Goal: Communication & Community: Ask a question

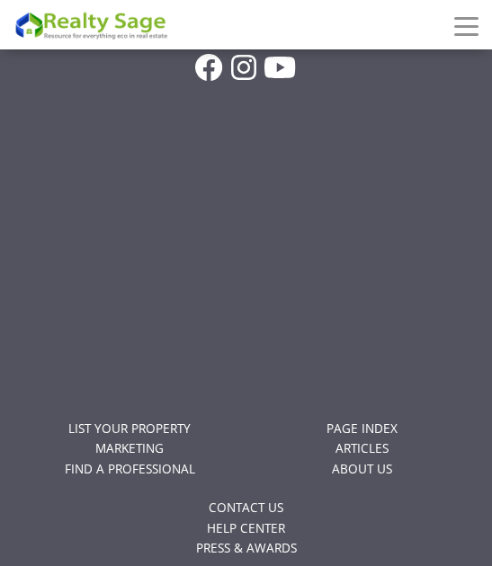
scroll to position [1569, 0]
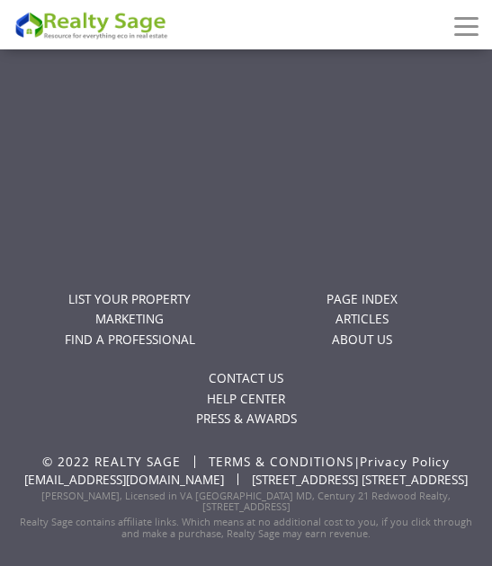
drag, startPoint x: 70, startPoint y: 480, endPoint x: 16, endPoint y: 354, distance: 137.0
click at [16, 354] on div "LIST YOUR PROPERTY MARKETING FIND A PROFESSIONAL PAGE INDEX ARTICLES ABOUT US C…" at bounding box center [245, 362] width 465 height 188
click at [276, 370] on link "CONTACT US" at bounding box center [246, 378] width 75 height 17
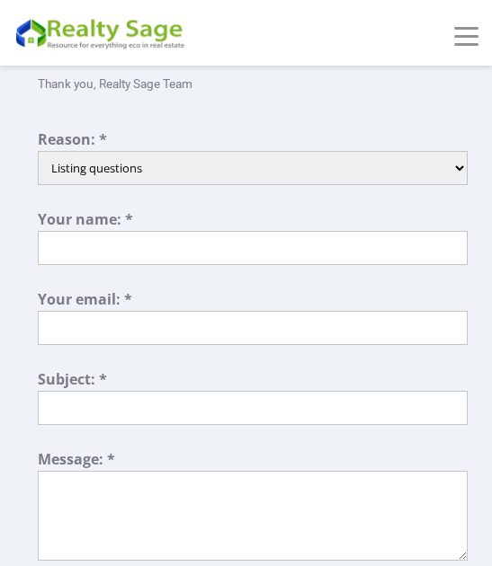
select select "3"
click at [38, 151] on select "Listing questions Technical support Other Partnership Inquiry Account assistanc…" at bounding box center [253, 168] width 431 height 34
click at [113, 490] on textarea at bounding box center [253, 516] width 431 height 90
paste textarea "Finest Cleaners specializes in providing high-quality janitorial services. Woul…"
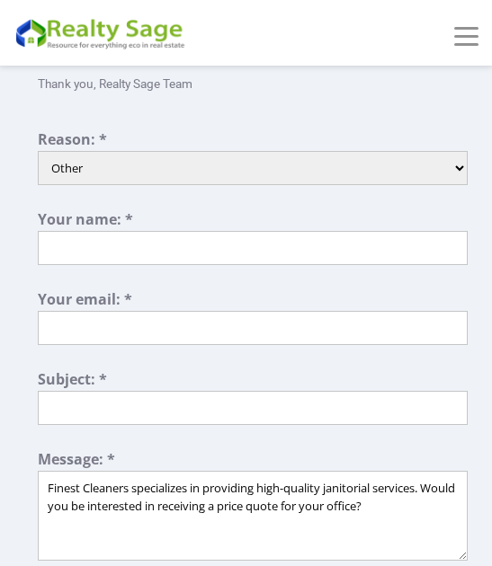
type textarea "Finest Cleaners specializes in providing high-quality janitorial services. Woul…"
click at [107, 240] on input "text" at bounding box center [253, 248] width 431 height 34
click at [116, 261] on input "text" at bounding box center [253, 248] width 431 height 34
type input "[PERSON_NAME]"
click at [177, 328] on input "text" at bounding box center [253, 328] width 431 height 34
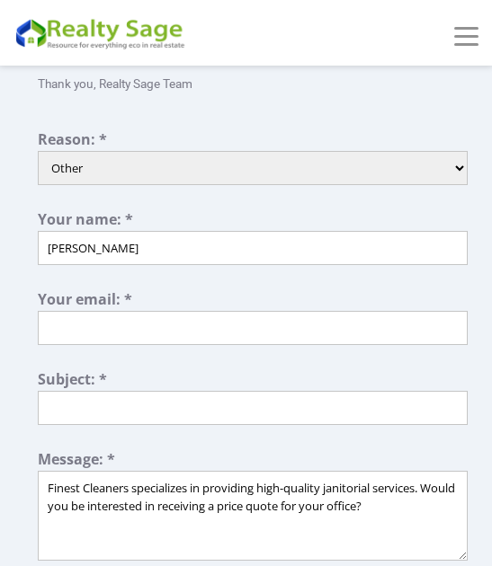
type input "[PERSON_NAME][EMAIL_ADDRESS][DOMAIN_NAME]"
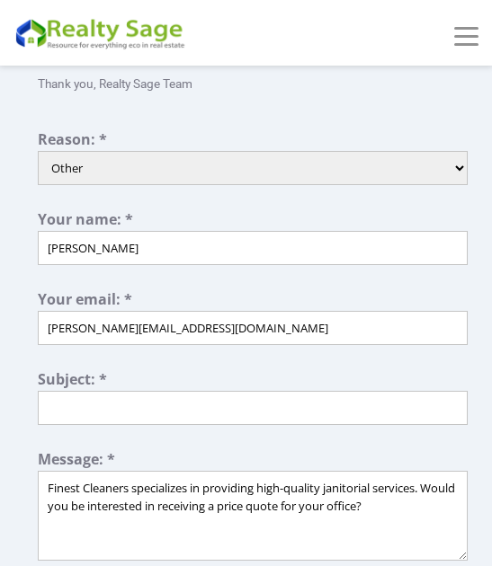
click at [160, 410] on input "text" at bounding box center [253, 408] width 431 height 34
type input "FINEST CLEANERS"
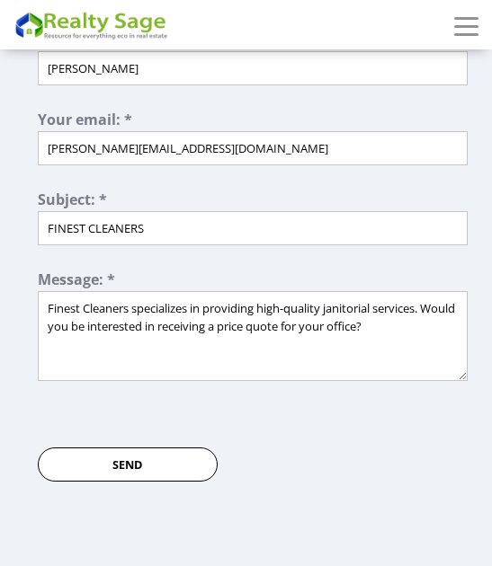
click at [149, 464] on input "Send" at bounding box center [128, 465] width 180 height 34
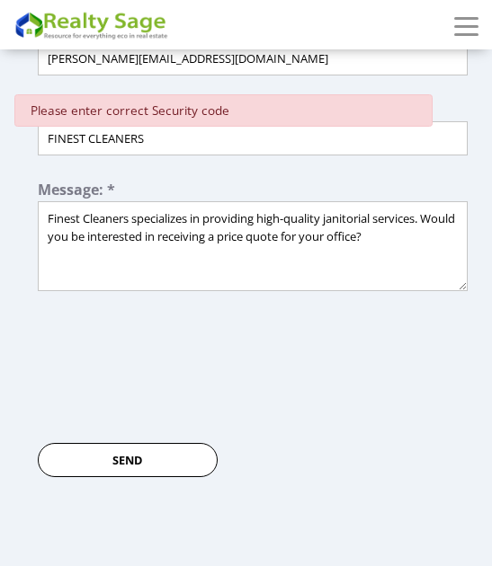
click at [152, 450] on input "Send" at bounding box center [128, 460] width 180 height 34
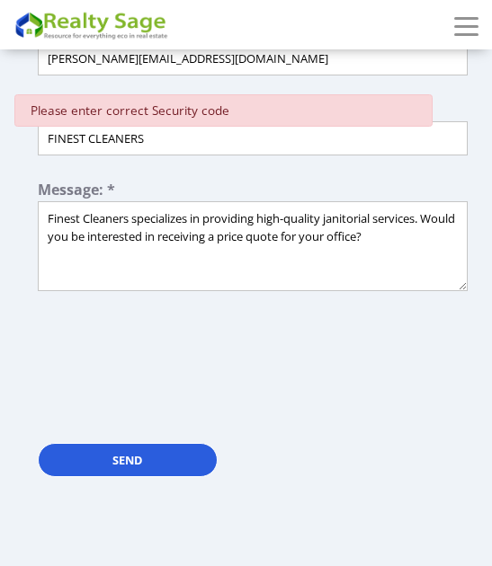
scroll to position [360, 0]
